Goal: Task Accomplishment & Management: Complete application form

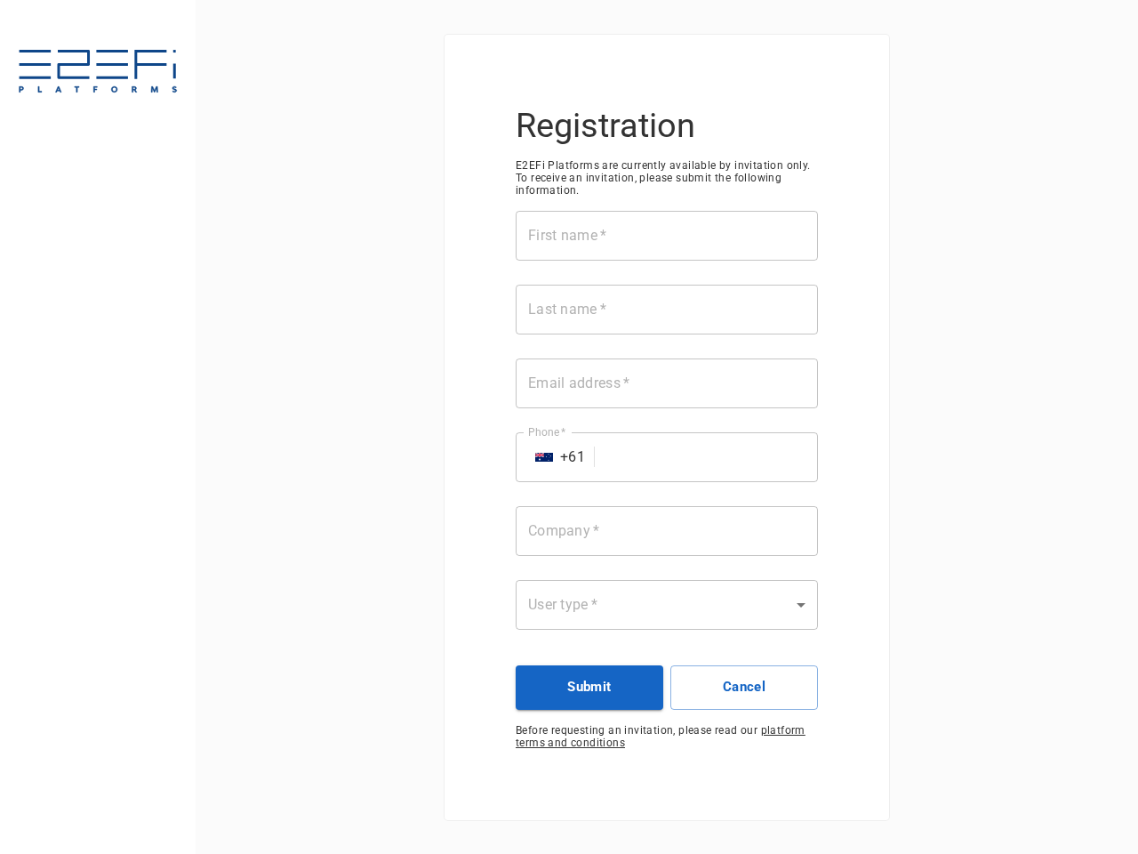
click at [569, 427] on div "First name   * First name   * Last name   * Last name   * Email address   * Ema…" at bounding box center [667, 431] width 302 height 440
click at [667, 236] on input "First name   *" at bounding box center [667, 236] width 302 height 50
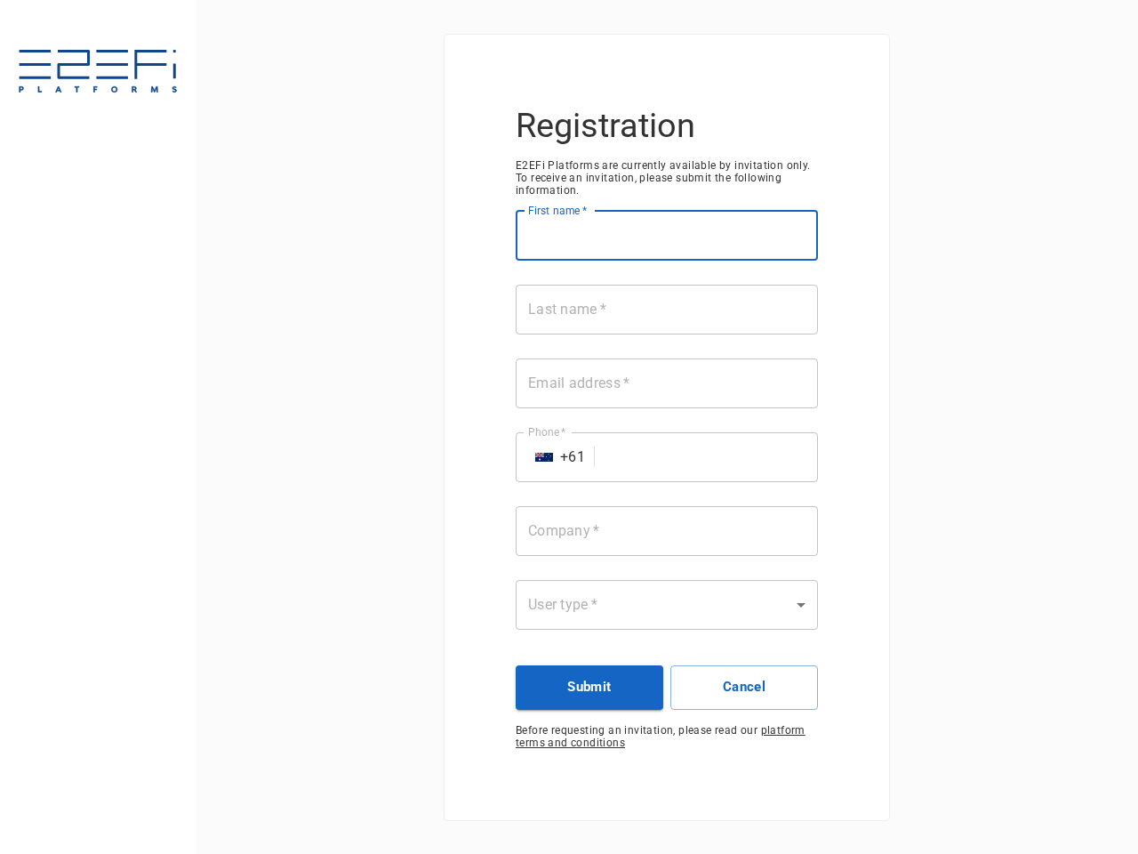
click at [667, 309] on input "Last name   *" at bounding box center [667, 310] width 302 height 50
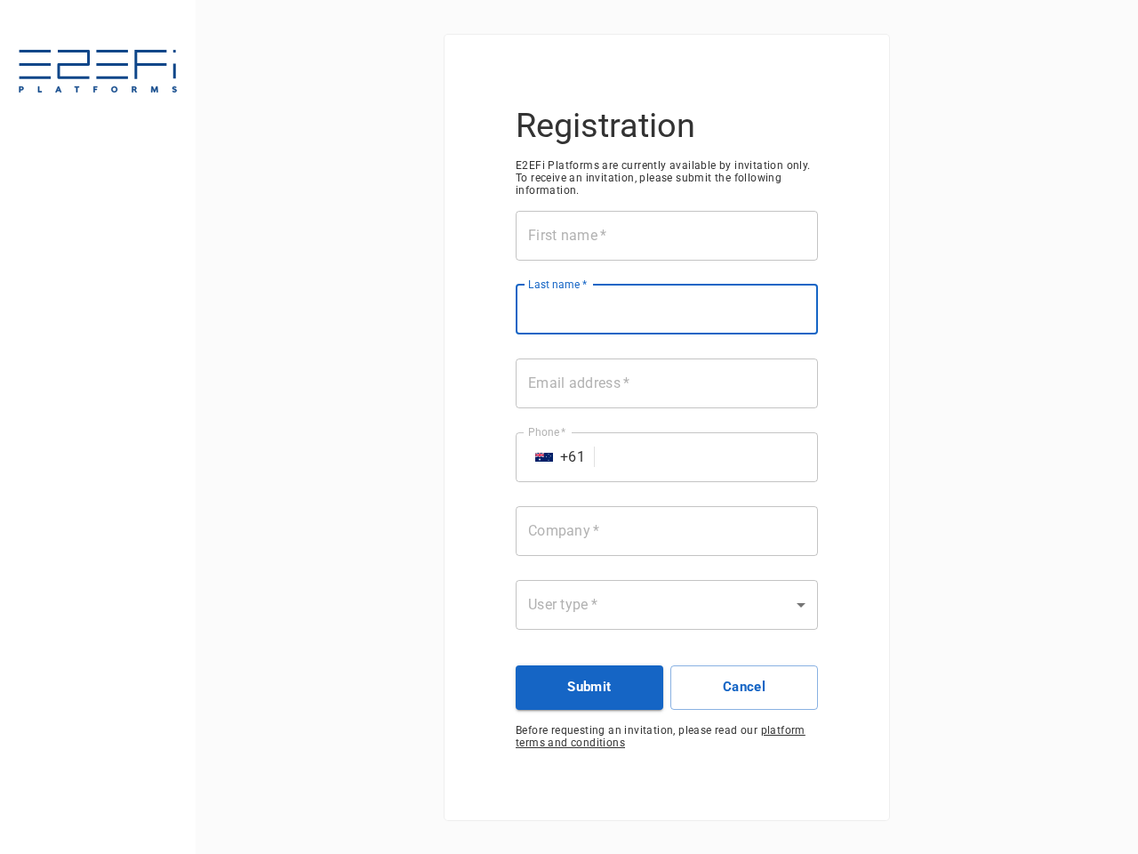
click at [667, 383] on input "Email address   *" at bounding box center [667, 383] width 302 height 50
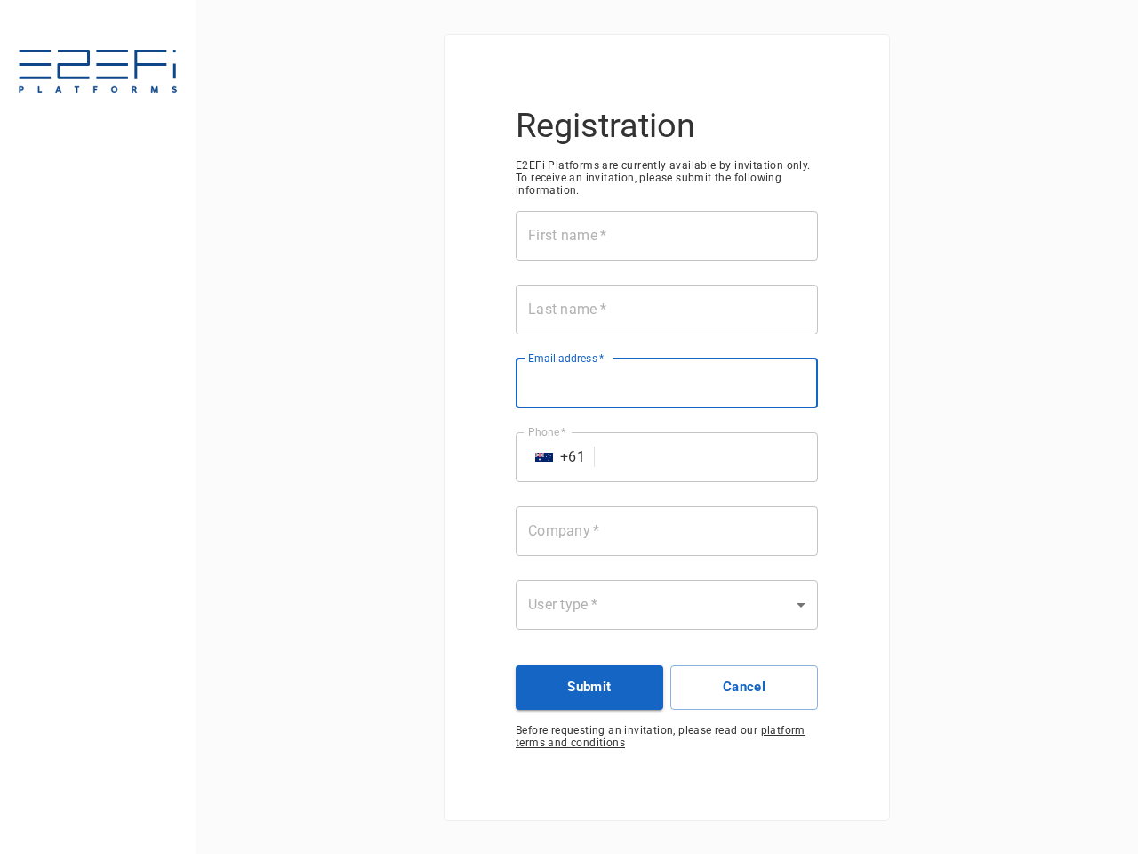
click at [667, 457] on input "Phone   *" at bounding box center [710, 457] width 216 height 50
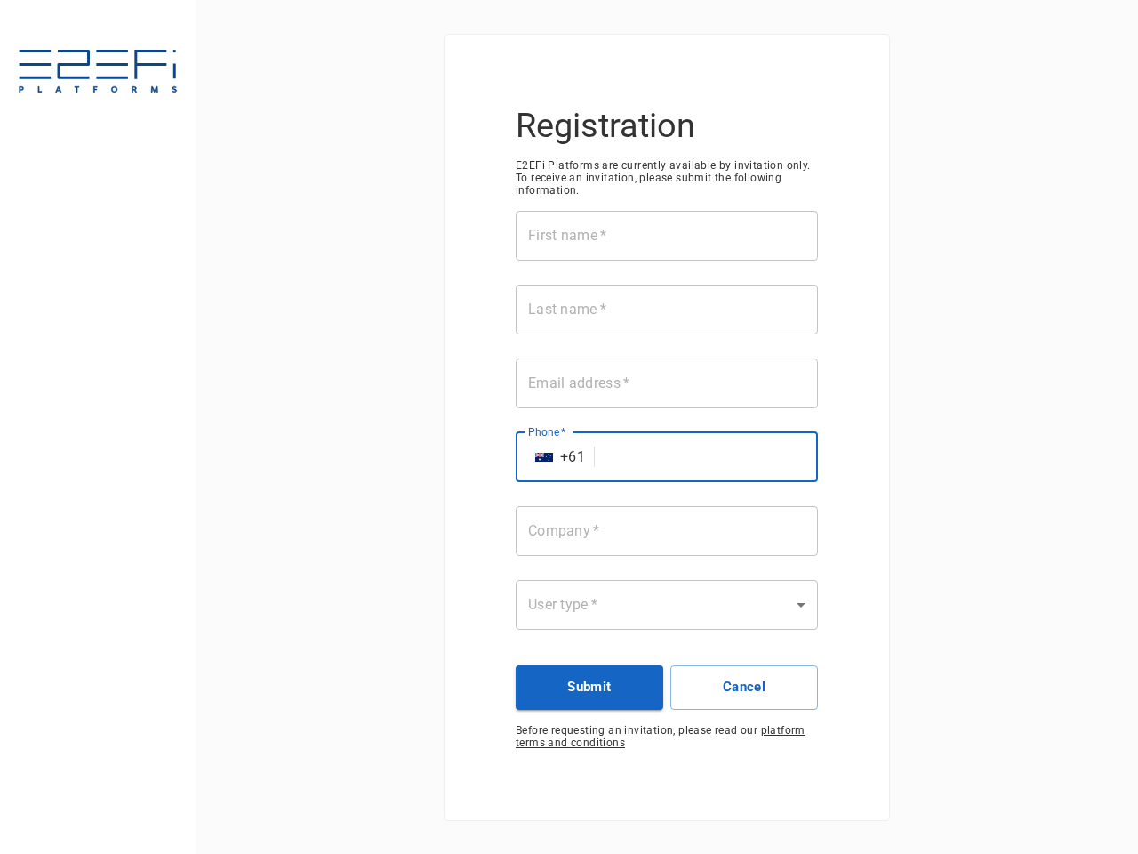
click at [544, 457] on img "Select country" at bounding box center [544, 457] width 18 height 9
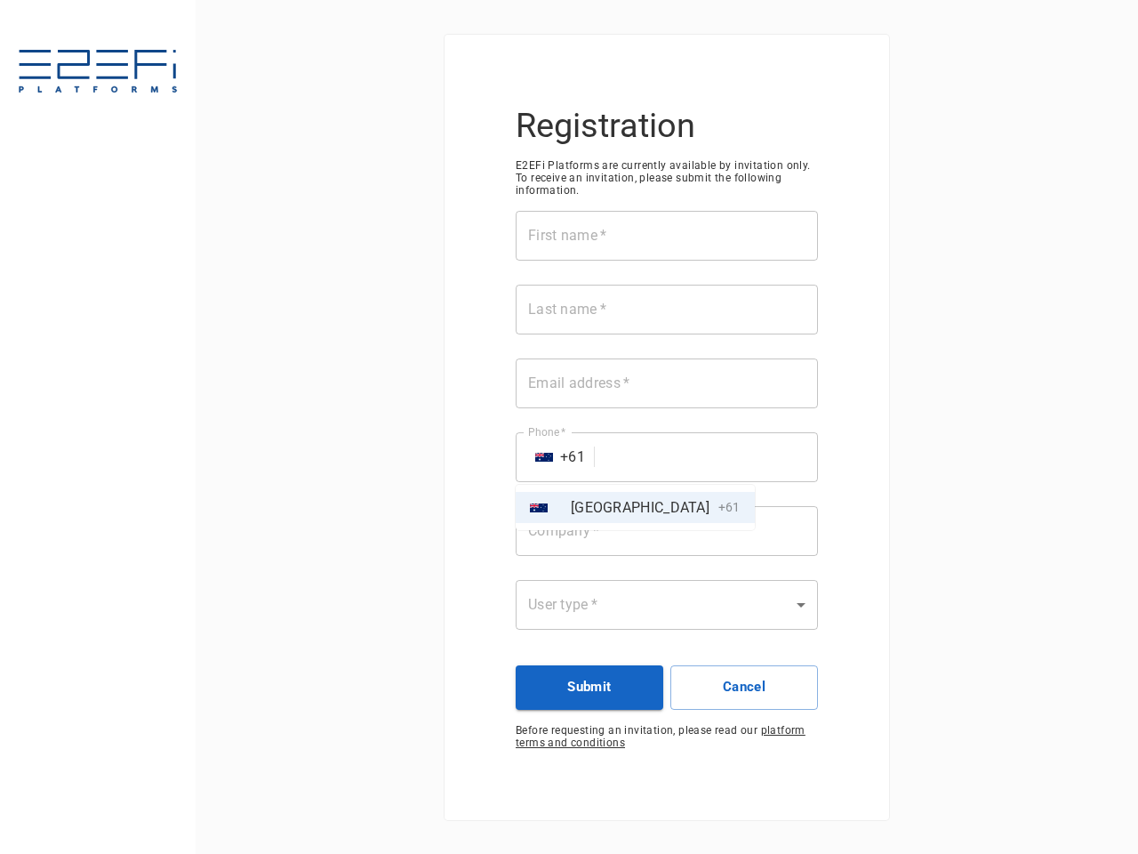
click at [667, 531] on div at bounding box center [569, 427] width 1138 height 854
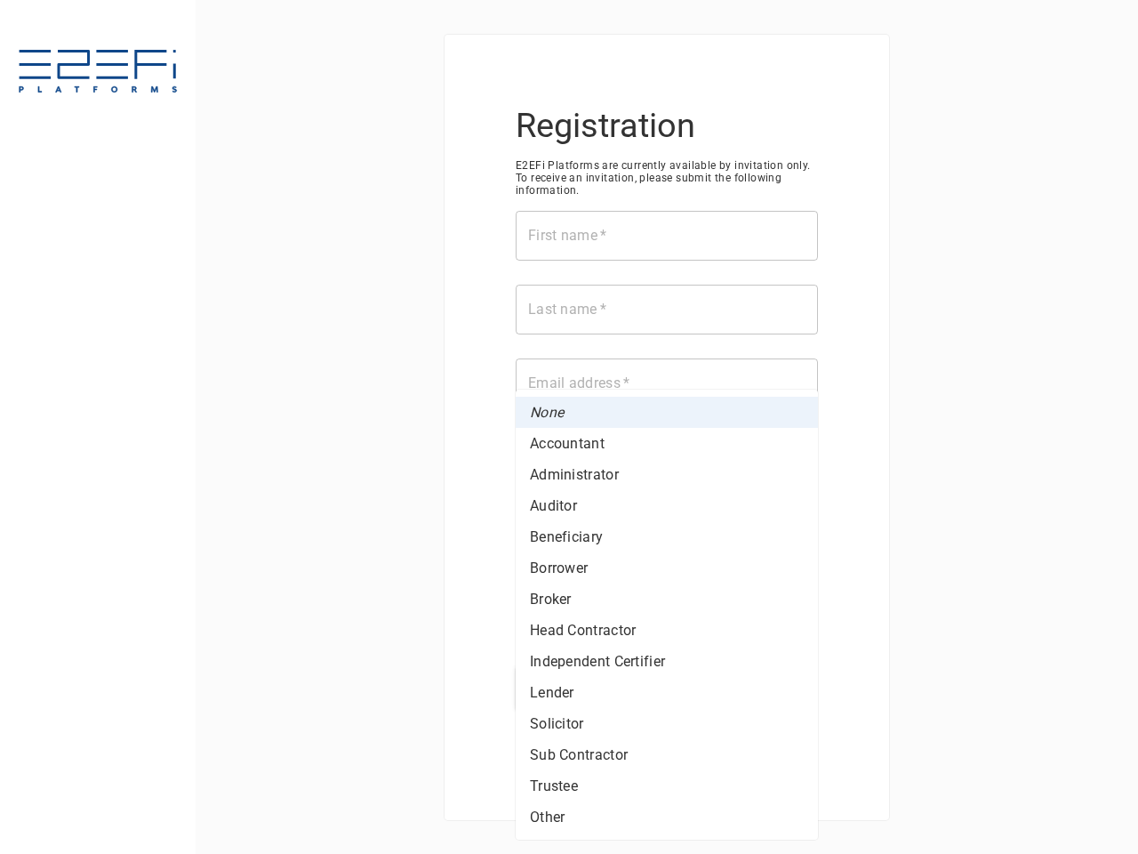
click at [667, 605] on body "Registration E2EFi Platforms are currently available by invitation only. To rec…" at bounding box center [569, 427] width 1138 height 854
click at [589, 687] on ul "None Accountant Administrator Auditor Beneficiary Borrower Broker Head Contract…" at bounding box center [667, 614] width 302 height 450
click at [744, 687] on li "Lender" at bounding box center [667, 692] width 302 height 31
type input "Lender"
